Goal: Task Accomplishment & Management: Manage account settings

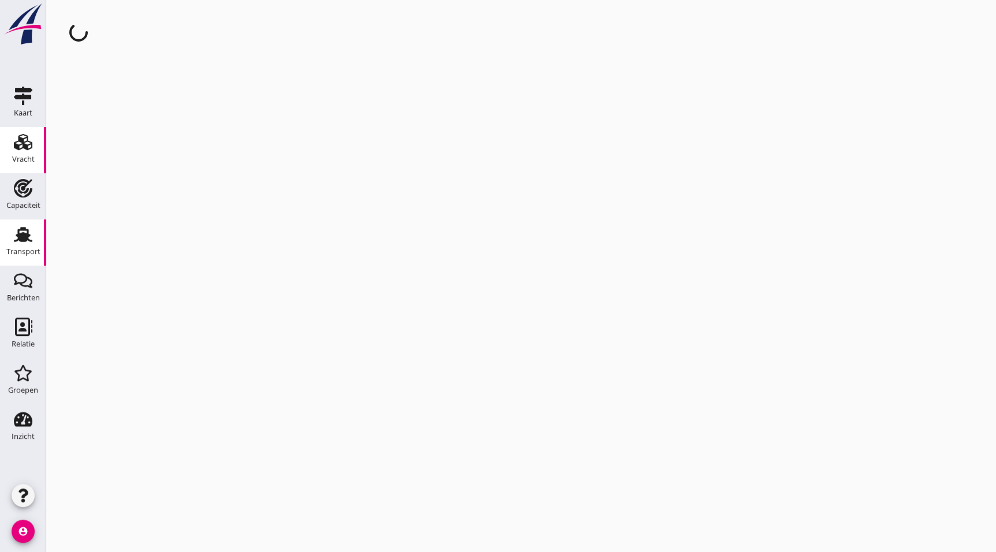
click at [35, 247] on div "Transport" at bounding box center [23, 252] width 34 height 16
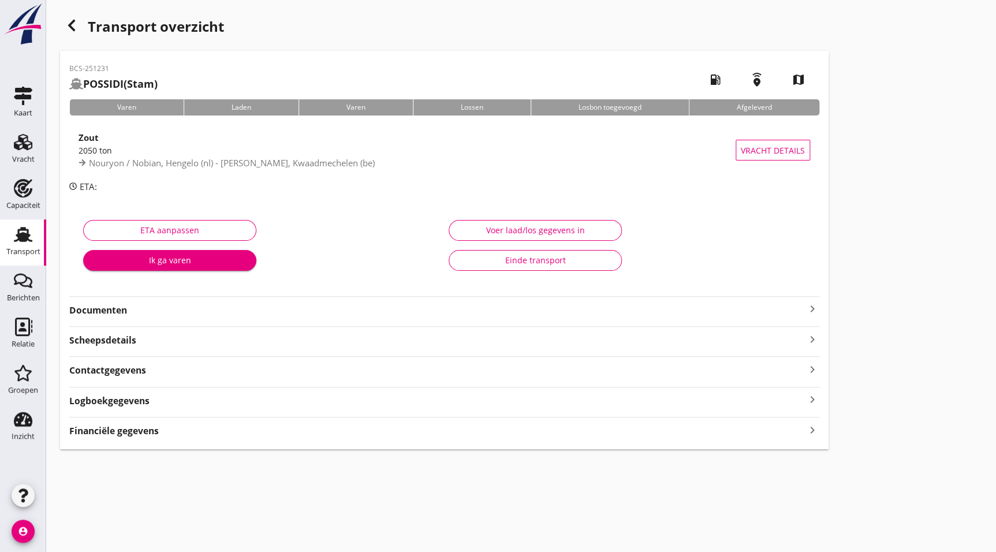
click at [173, 307] on strong "Documenten" at bounding box center [437, 310] width 736 height 13
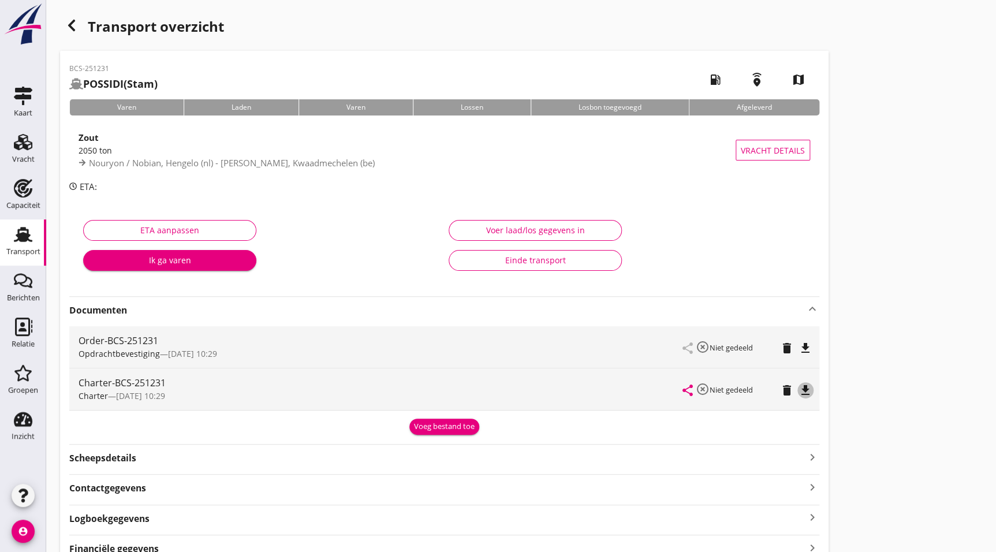
click at [804, 390] on icon "file_download" at bounding box center [806, 391] width 14 height 14
click at [73, 23] on use "button" at bounding box center [71, 26] width 7 height 12
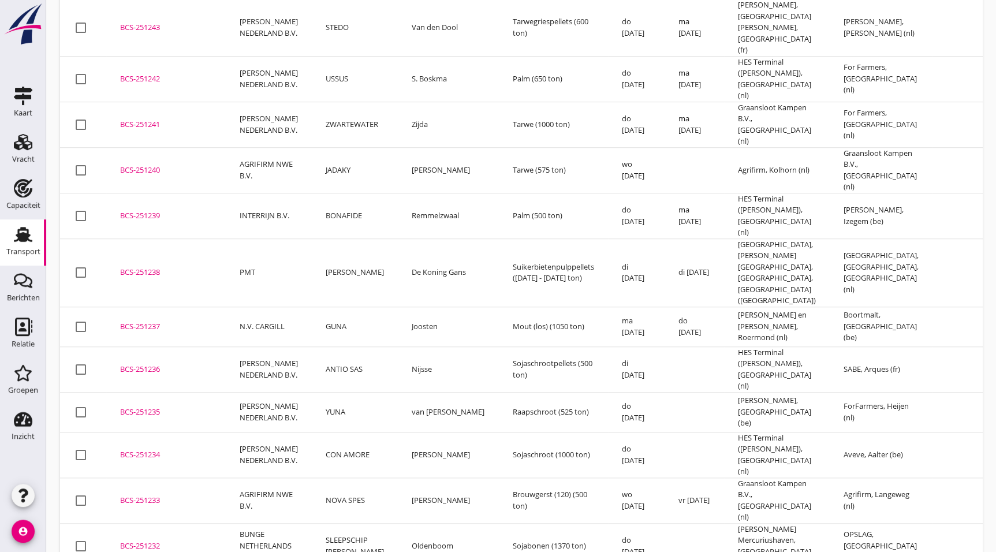
scroll to position [419, 0]
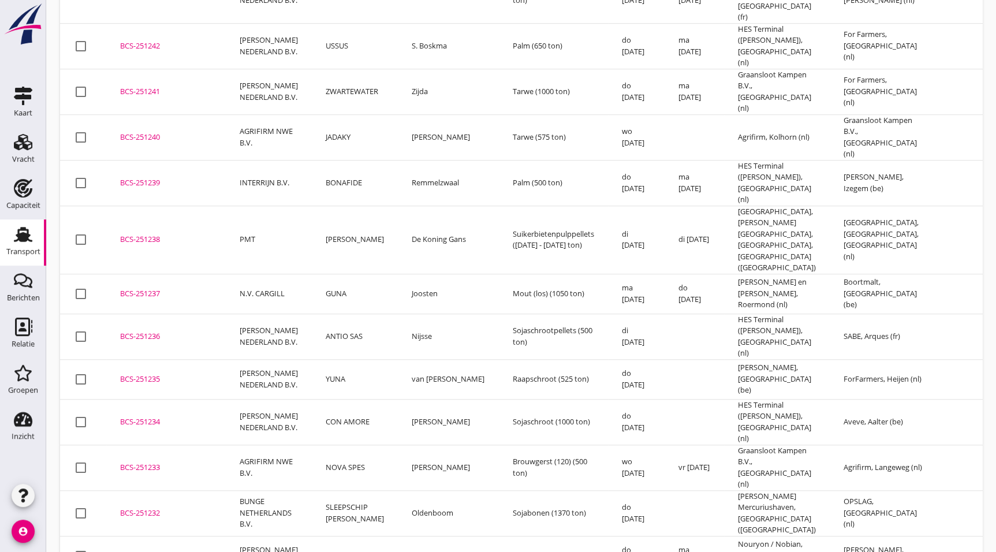
click at [158, 445] on td "BCS-251233 upload_file Drop hier uw bestand om het aan het dossier toe te voegen" at bounding box center [166, 468] width 120 height 46
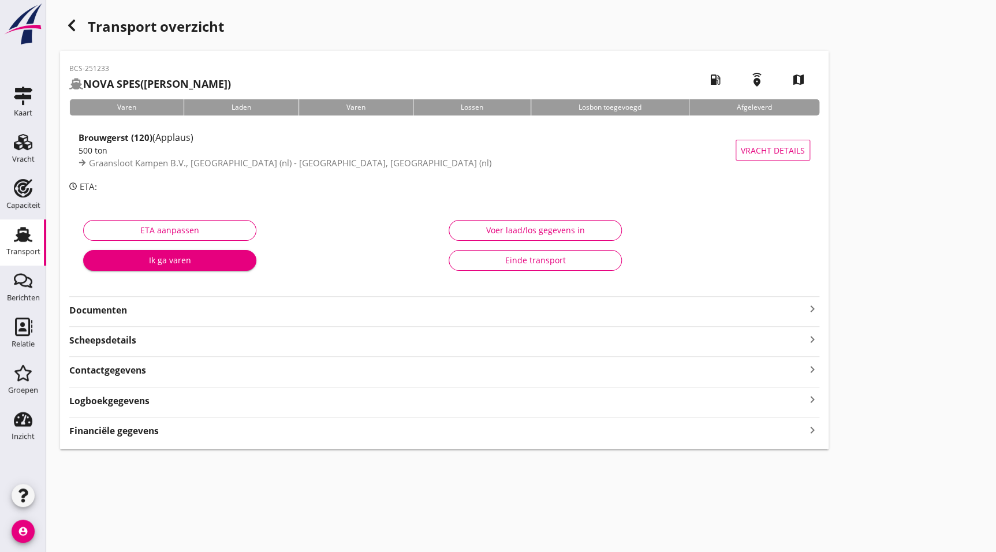
click at [142, 290] on div "ETA aanpassen Ik ga varen Voer laad/los gegevens in Einde transport" at bounding box center [444, 248] width 750 height 91
click at [141, 296] on div "Documenten keyboard_arrow_right" at bounding box center [444, 306] width 750 height 21
click at [144, 304] on strong "Documenten" at bounding box center [437, 310] width 736 height 13
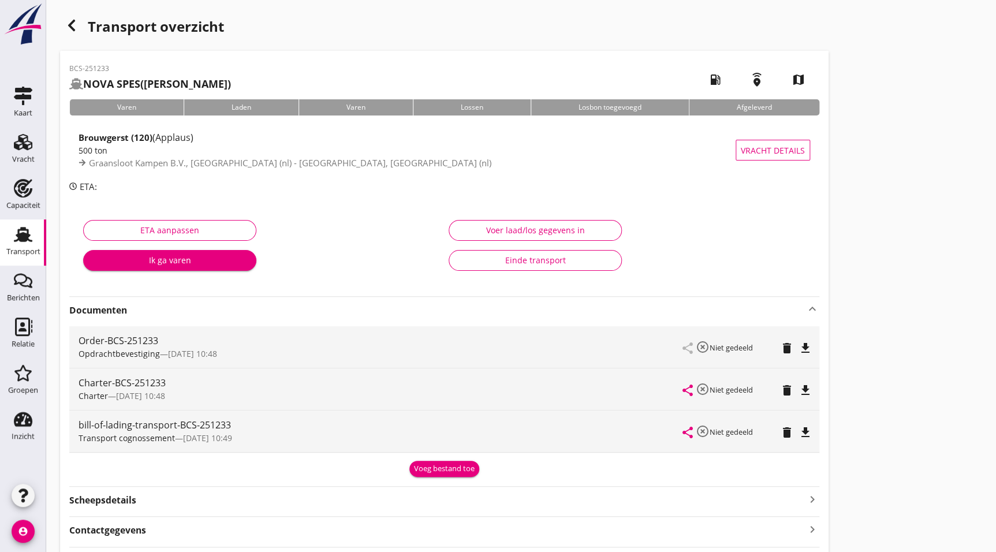
click at [807, 389] on icon "file_download" at bounding box center [806, 391] width 14 height 14
drag, startPoint x: 69, startPoint y: 24, endPoint x: 0, endPoint y: 207, distance: 195.8
click at [69, 23] on use "button" at bounding box center [71, 26] width 7 height 12
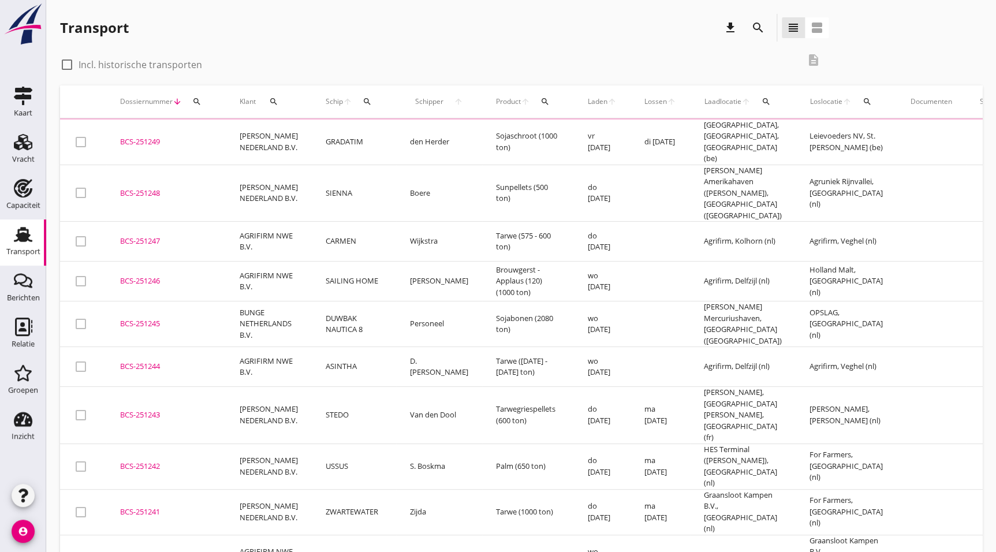
click at [989, 133] on div "Transport download search view_headline view_agenda check_box_outline_blank Inc…" at bounding box center [521, 297] width 950 height 594
